Goal: Task Accomplishment & Management: Use online tool/utility

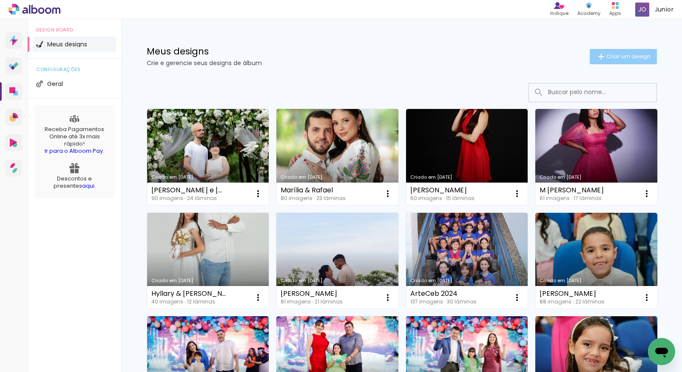
click at [619, 57] on span "Criar um design" at bounding box center [628, 57] width 44 height 6
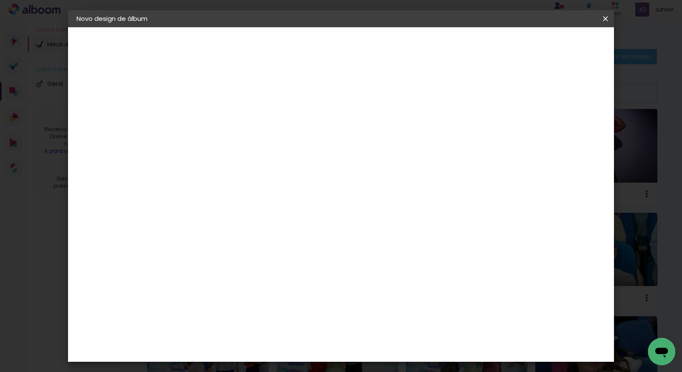
click at [216, 119] on input at bounding box center [216, 114] width 0 height 13
type input "Lara Gabryella"
type paper-input "Lara Gabryella"
click at [0, 0] on slot "Avançar" at bounding box center [0, 0] width 0 height 0
click at [375, 129] on paper-item "Tamanho Livre" at bounding box center [334, 129] width 82 height 19
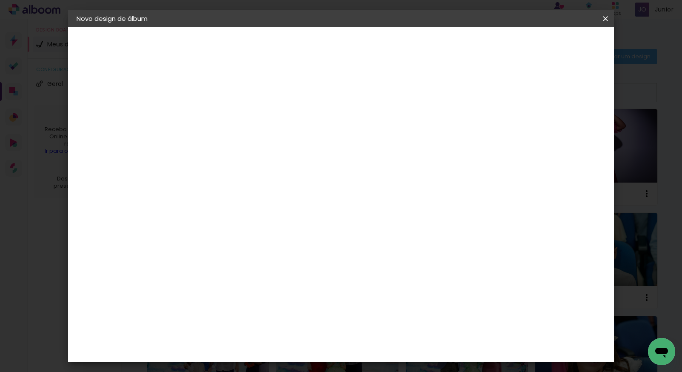
click at [375, 44] on paper-button "Avançar" at bounding box center [354, 45] width 42 height 14
click at [510, 99] on div at bounding box center [506, 98] width 8 height 8
type paper-checkbox "on"
click at [552, 45] on span "Iniciar design" at bounding box center [532, 45] width 39 height 6
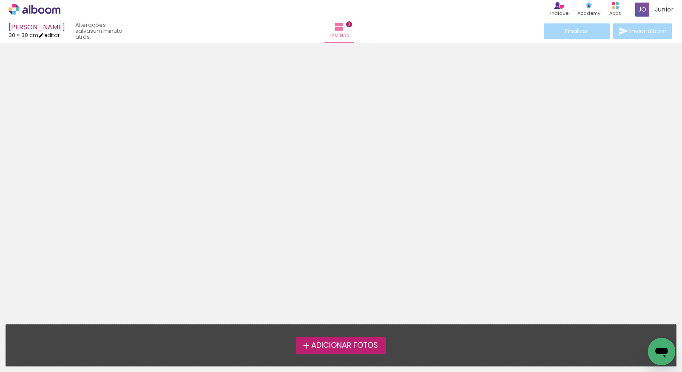
click at [50, 35] on link "editar" at bounding box center [48, 34] width 21 height 7
type input "30"
type input "60"
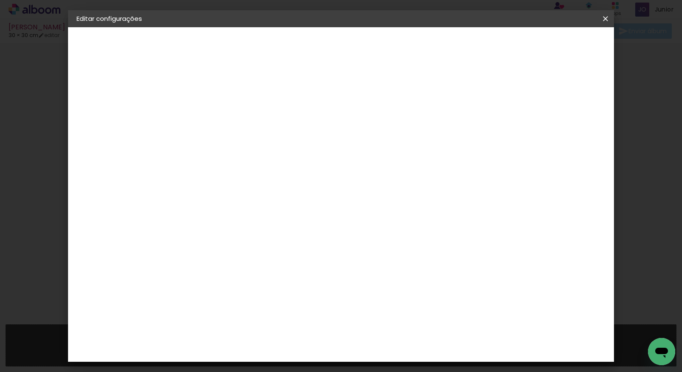
click at [0, 0] on slot "Voltar" at bounding box center [0, 0] width 0 height 0
click at [604, 20] on iron-icon at bounding box center [605, 18] width 10 height 9
click at [604, 18] on iron-icon at bounding box center [605, 18] width 10 height 9
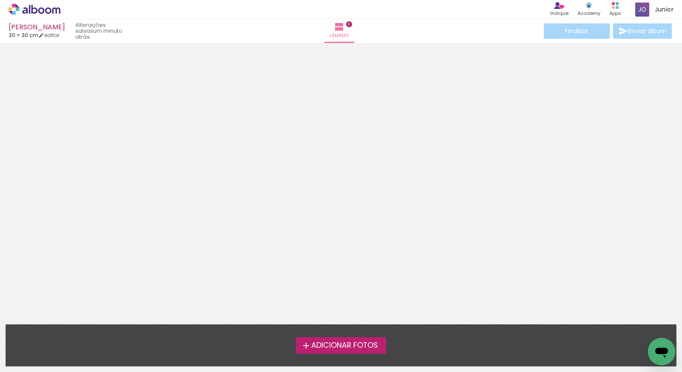
click at [32, 28] on div "Lara Gabryella" at bounding box center [37, 28] width 57 height 8
click at [45, 11] on icon at bounding box center [35, 9] width 52 height 11
